Goal: Task Accomplishment & Management: Manage account settings

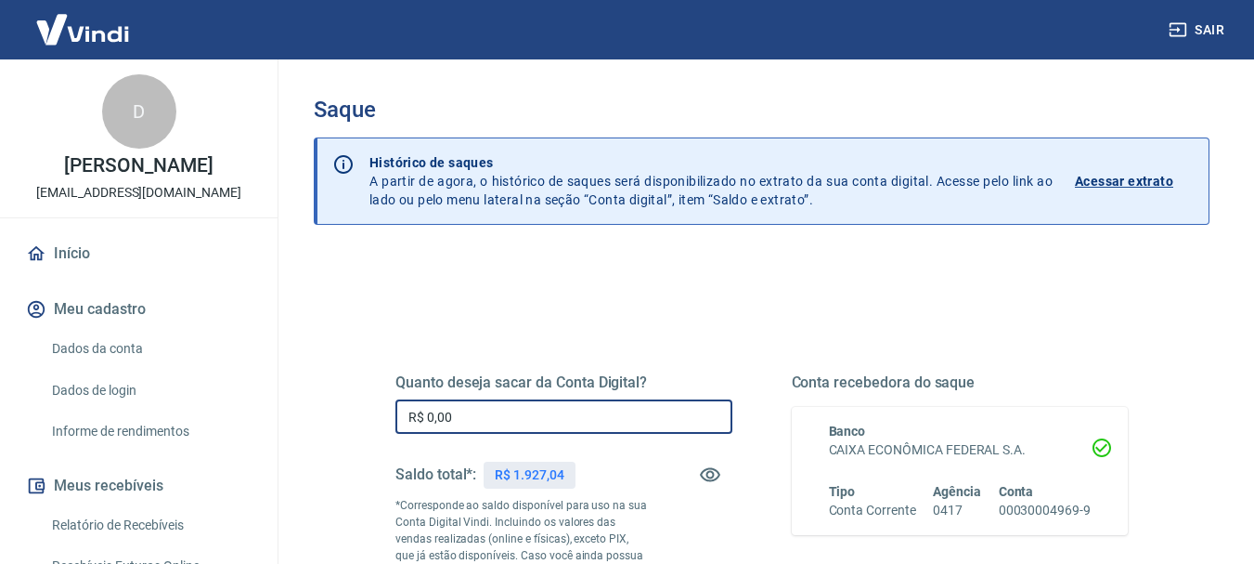
click at [505, 404] on input "R$ 0,00" at bounding box center [563, 416] width 337 height 34
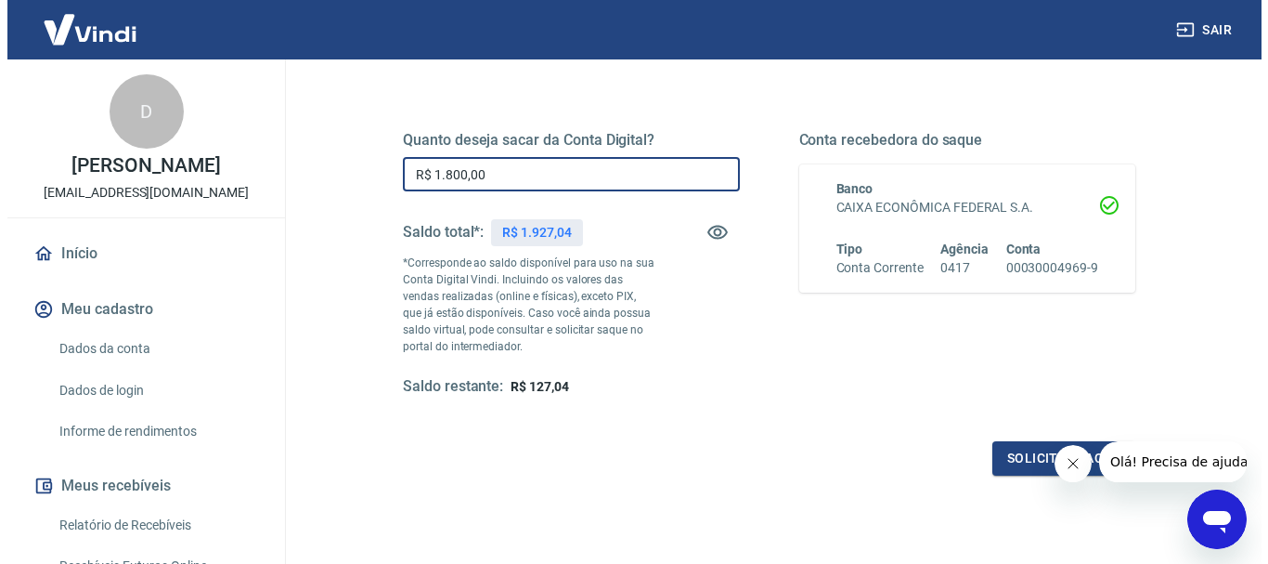
scroll to position [279, 0]
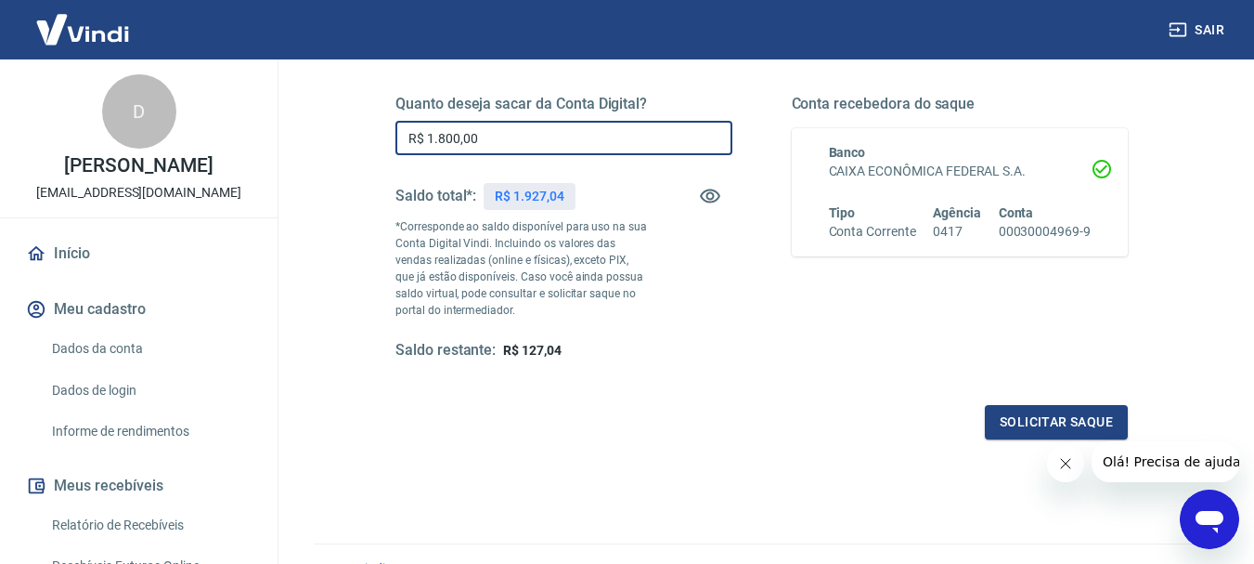
type input "R$ 1.800,00"
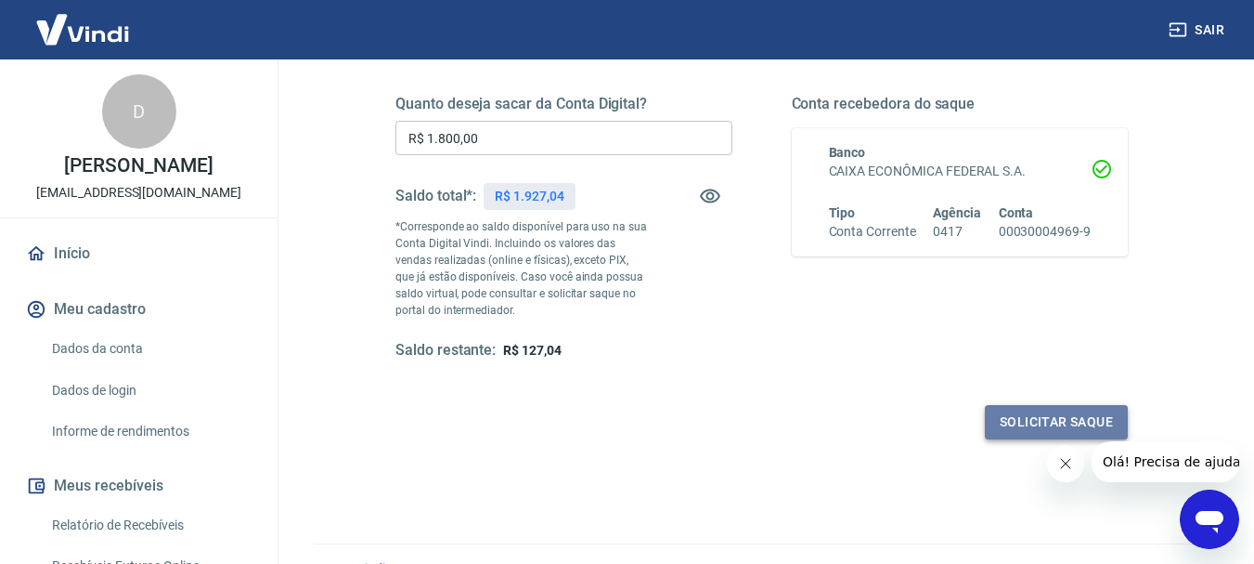
click at [1051, 426] on button "Solicitar saque" at bounding box center [1056, 422] width 143 height 34
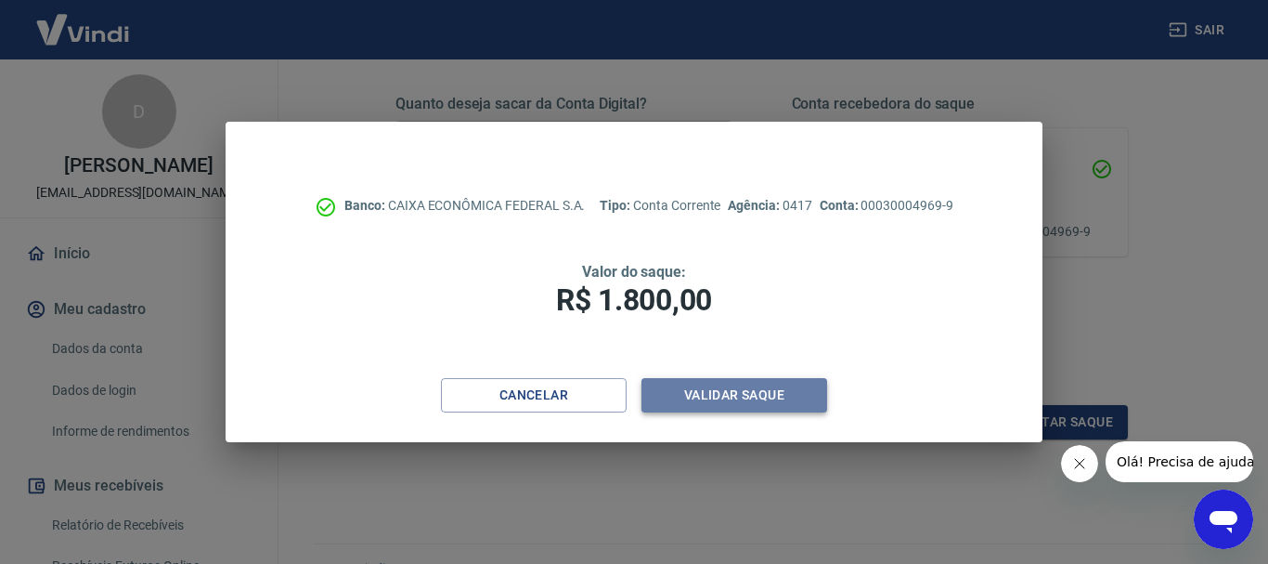
click at [719, 404] on button "Validar saque" at bounding box center [734, 395] width 186 height 34
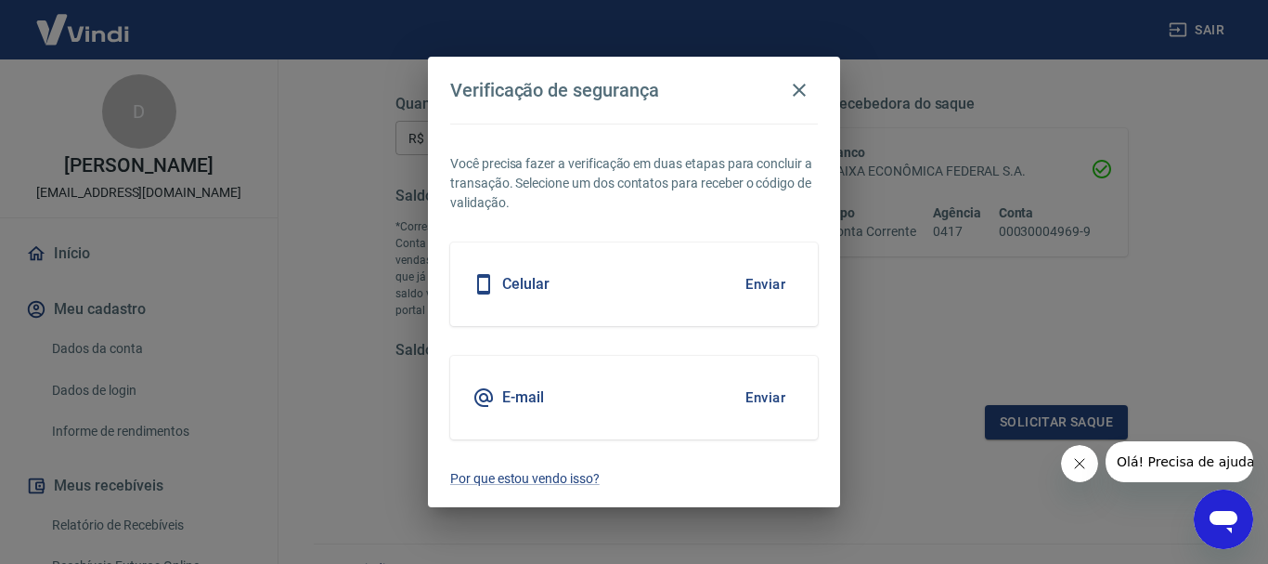
click at [784, 391] on button "Enviar" at bounding box center [765, 397] width 60 height 39
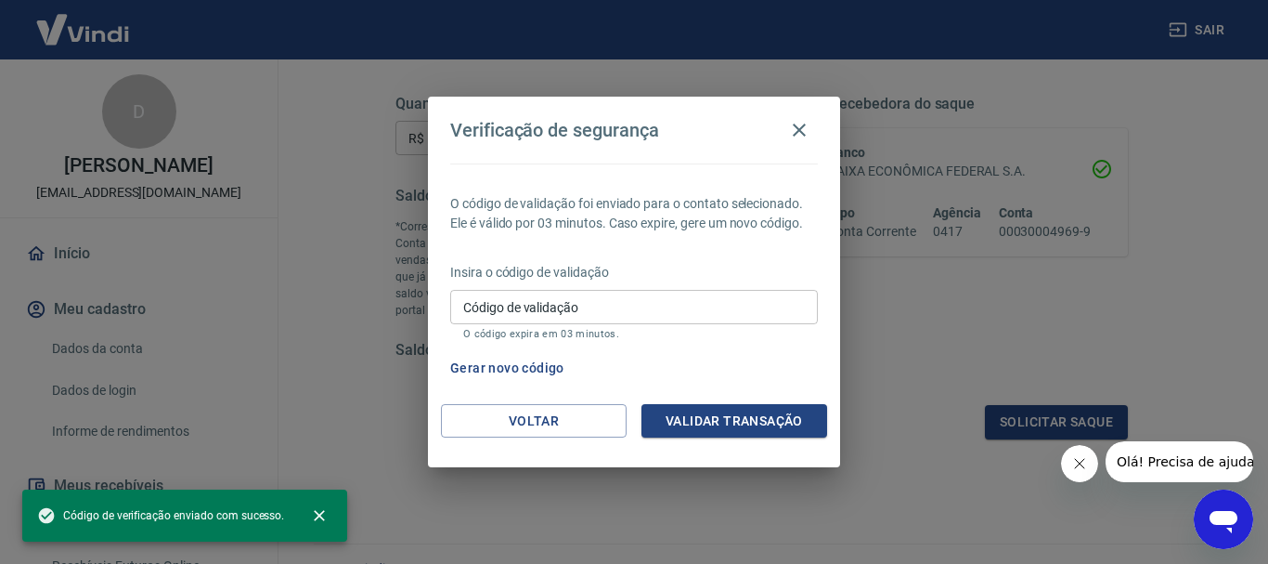
click at [541, 312] on div "Código de validação Código de validação O código expira em 03 minutos." at bounding box center [634, 315] width 368 height 50
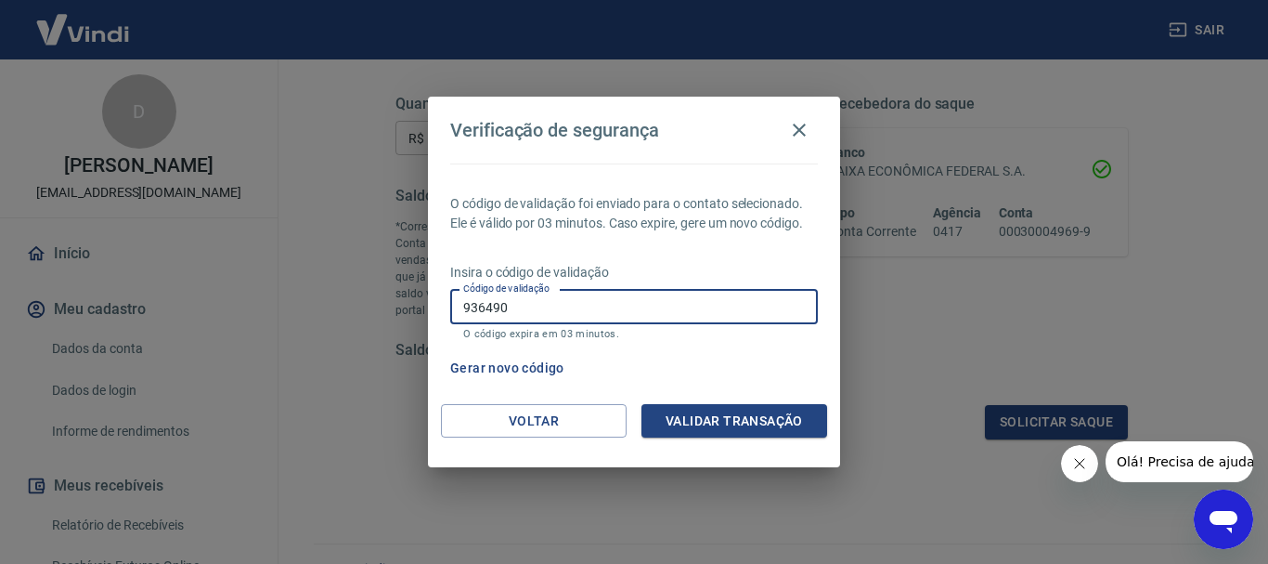
type input "936490"
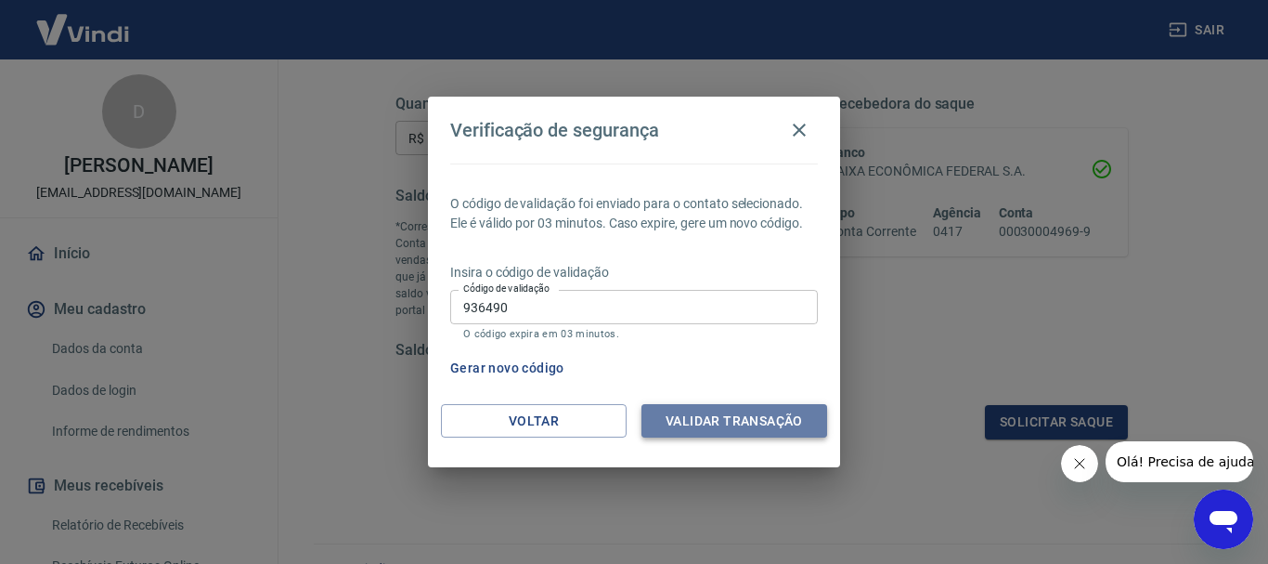
click at [710, 421] on button "Validar transação" at bounding box center [734, 421] width 186 height 34
